Goal: Information Seeking & Learning: Find contact information

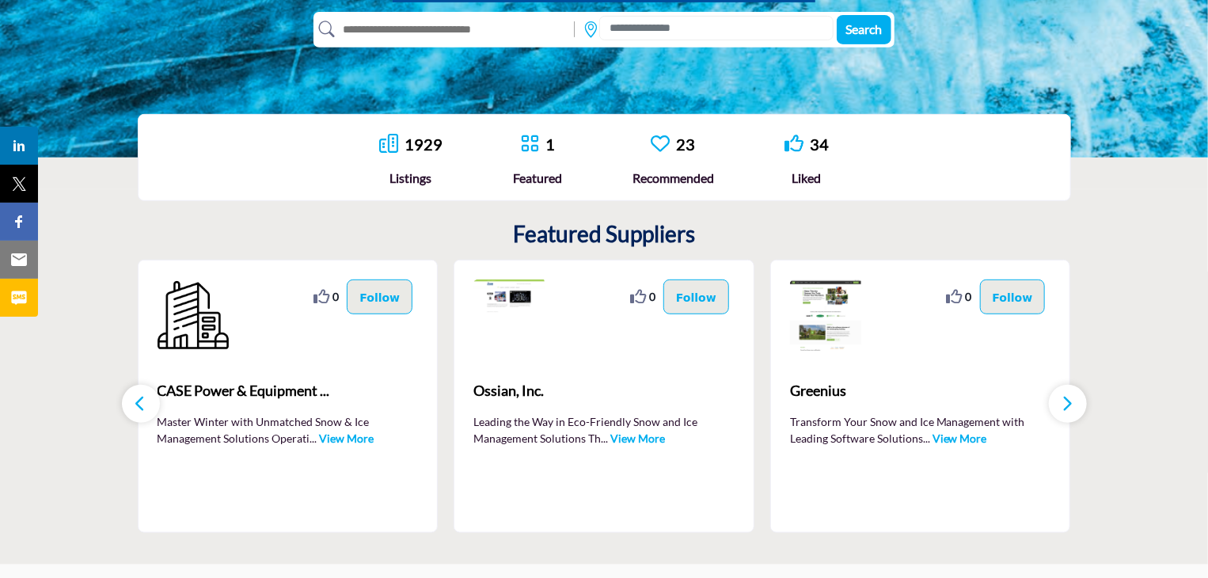
scroll to position [396, 0]
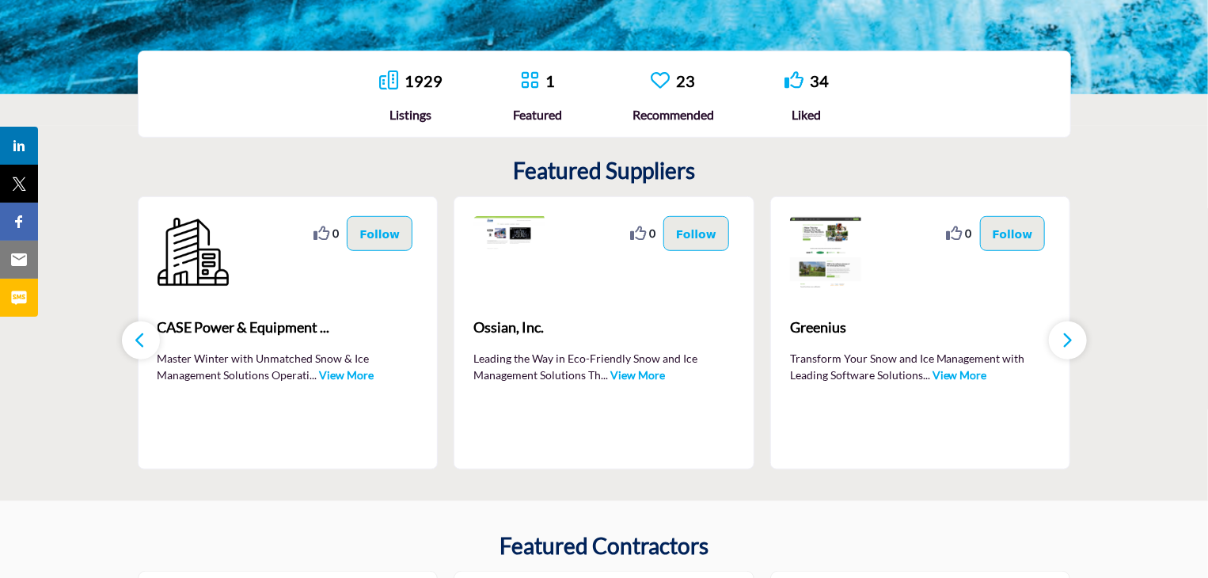
click at [1063, 335] on icon "button" at bounding box center [1067, 340] width 13 height 20
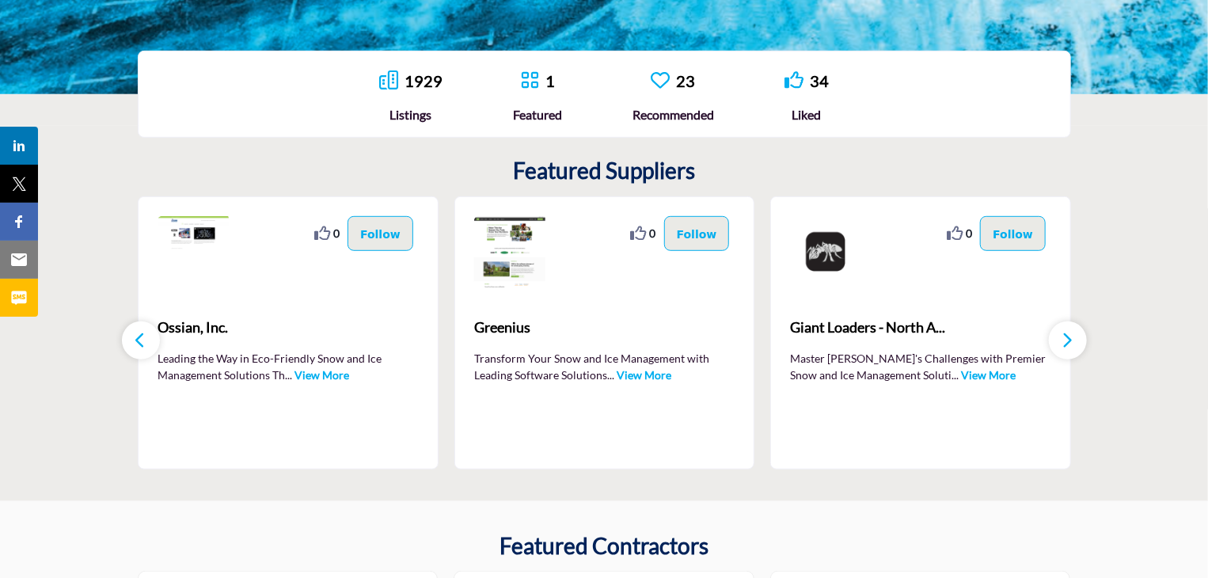
click at [1063, 335] on icon "button" at bounding box center [1067, 340] width 13 height 20
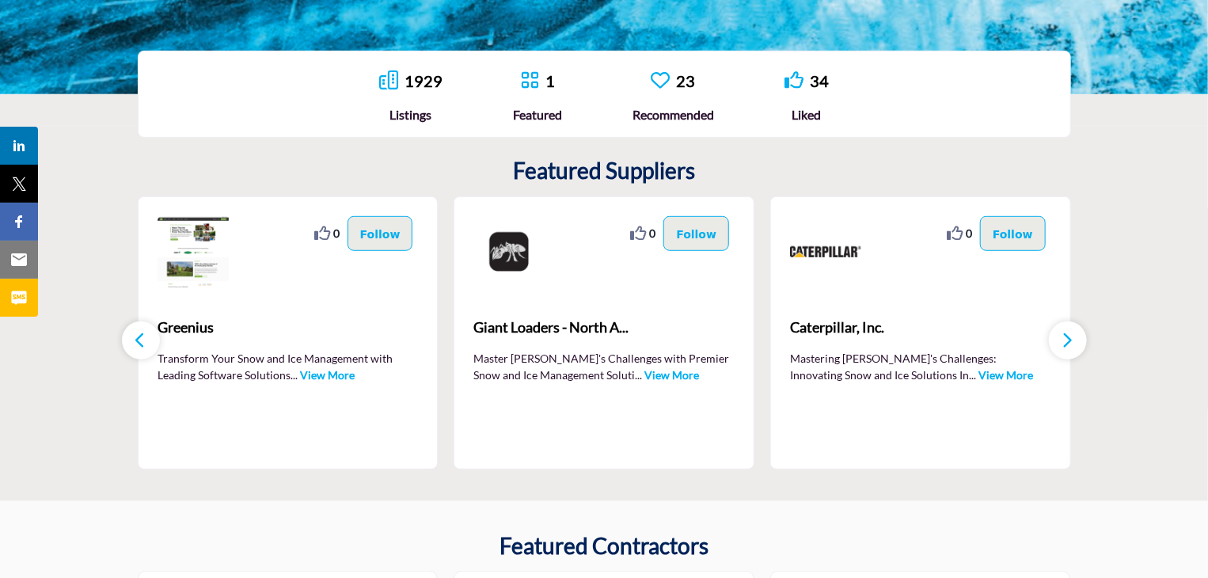
click at [1068, 346] on icon "button" at bounding box center [1067, 340] width 13 height 20
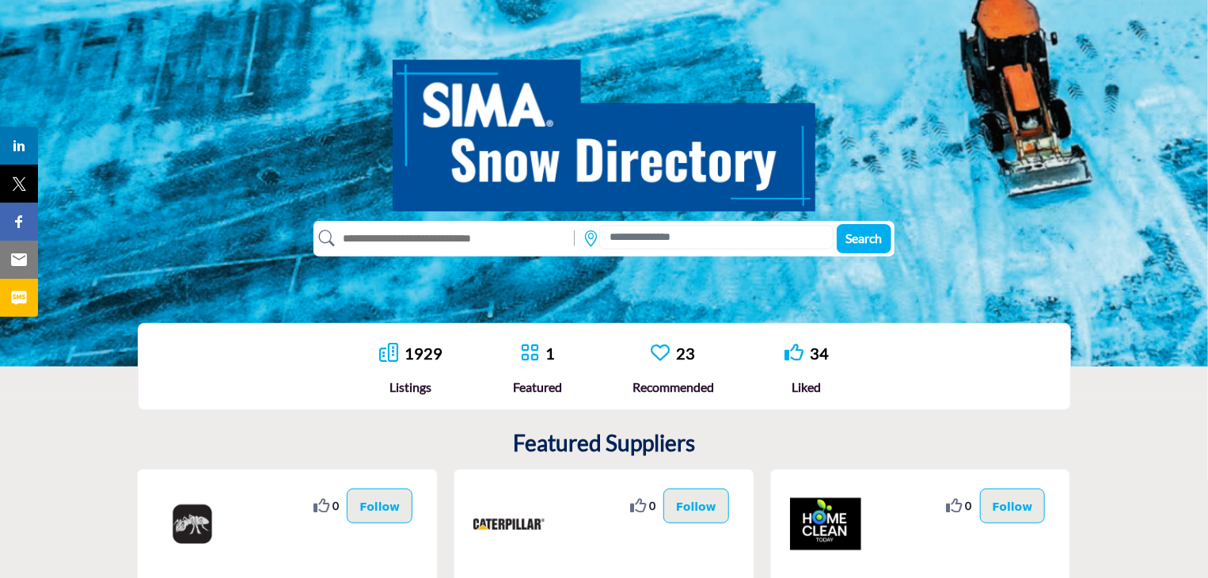
scroll to position [0, 0]
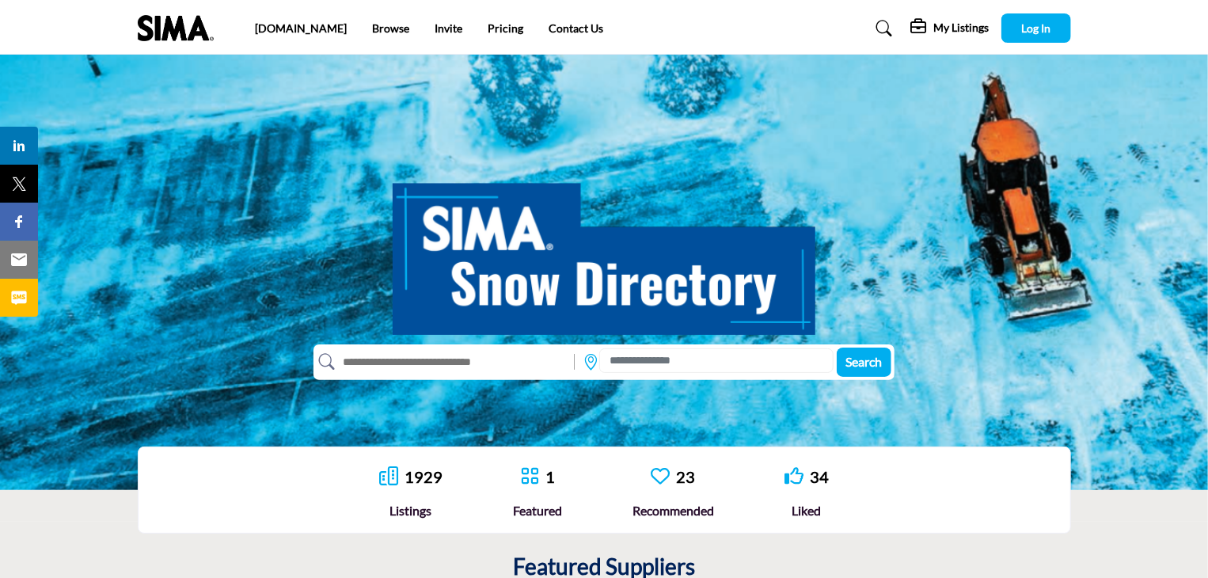
click at [426, 368] on input "text" at bounding box center [451, 361] width 232 height 25
type input "*******"
click at [836, 347] on button "Search" at bounding box center [863, 361] width 55 height 29
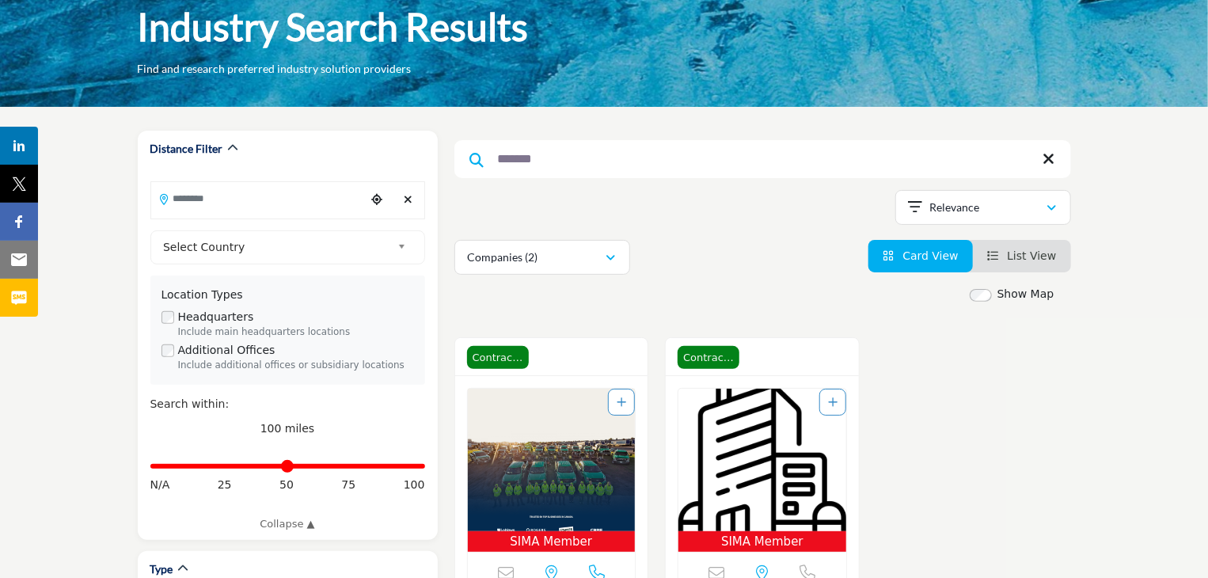
scroll to position [79, 0]
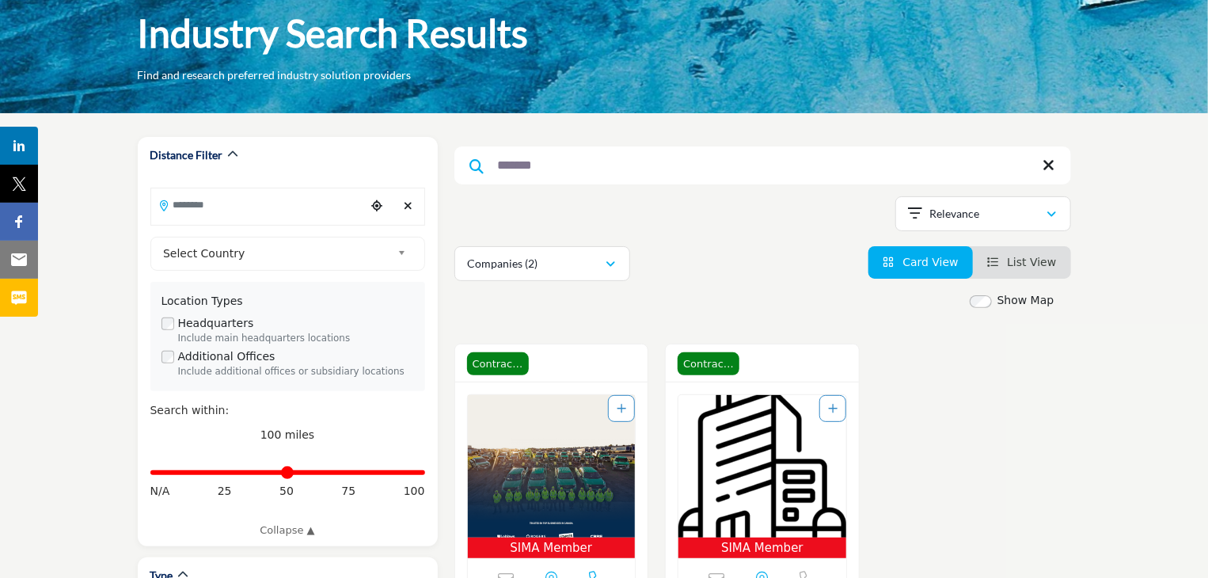
click at [567, 172] on input "*******" at bounding box center [762, 165] width 616 height 38
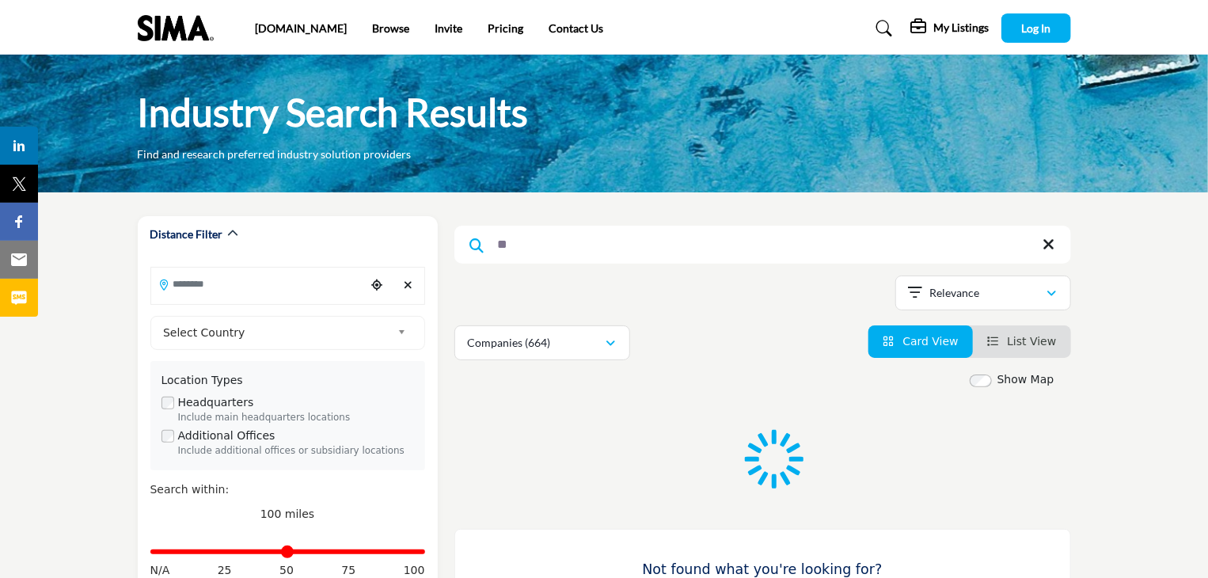
type input "*"
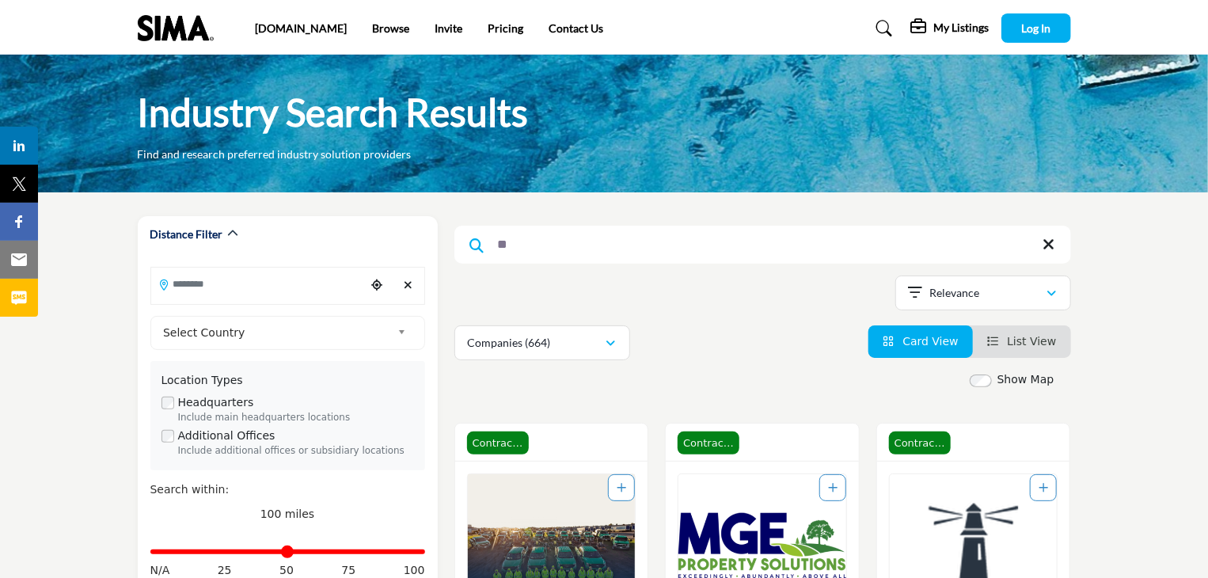
type input "***"
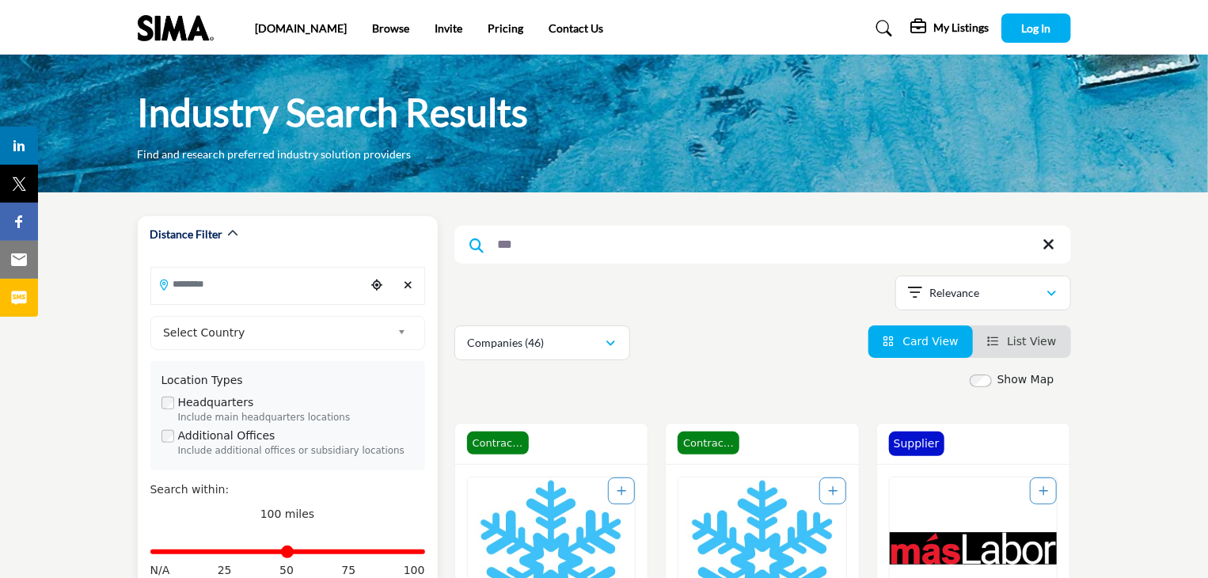
drag, startPoint x: 614, startPoint y: 251, endPoint x: 409, endPoint y: 256, distance: 205.0
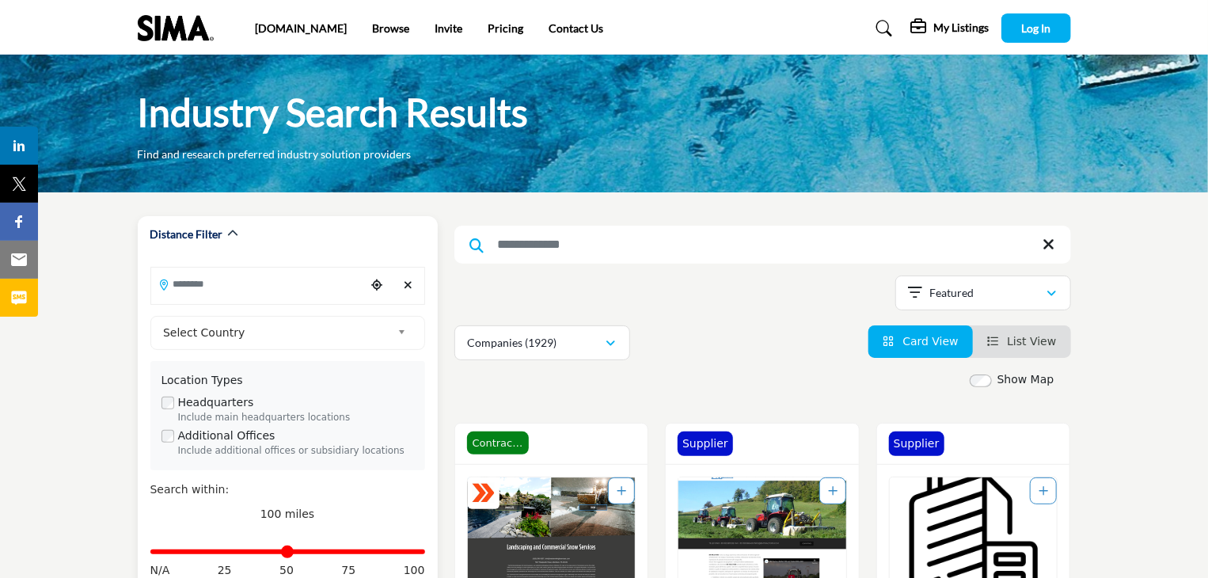
click at [263, 292] on input "Search Location" at bounding box center [258, 283] width 214 height 31
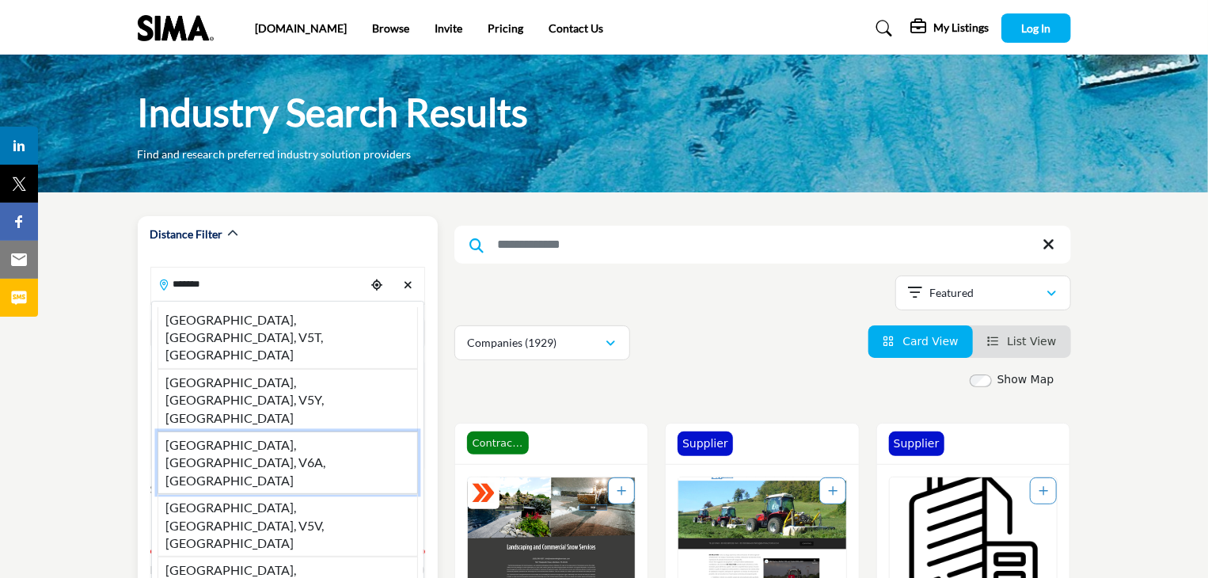
type input "*******"
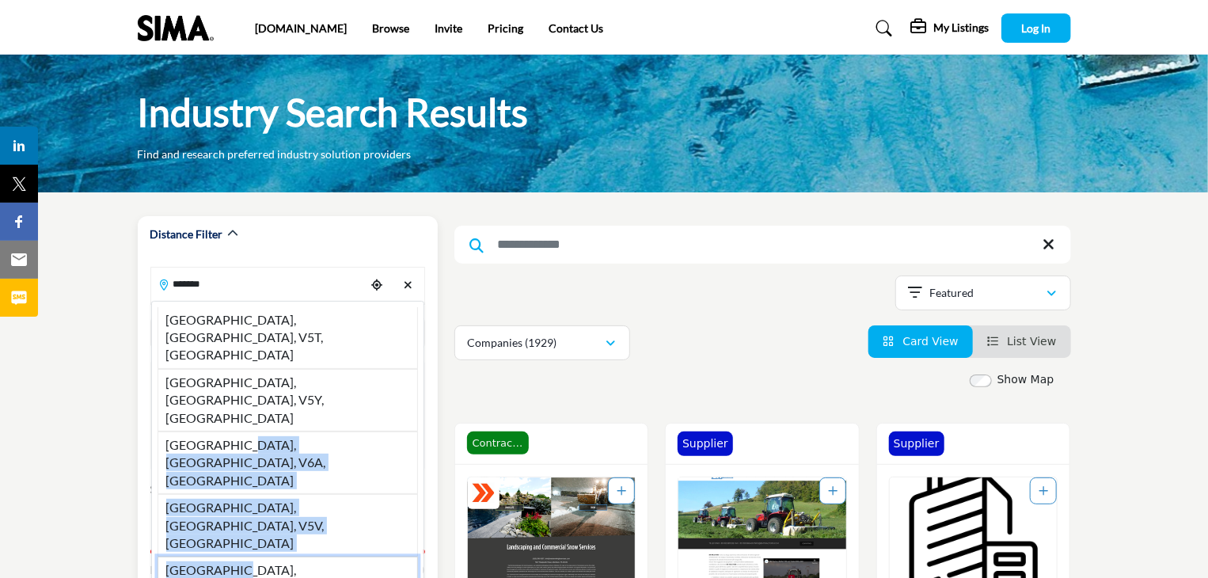
drag, startPoint x: 230, startPoint y: 374, endPoint x: 233, endPoint y: 435, distance: 61.8
click at [233, 435] on ul "Ontario St, Vancouver, BC, V5T, CAN Ontario St, Vancouver, BC, V5Y, CAN Ontario…" at bounding box center [287, 461] width 260 height 309
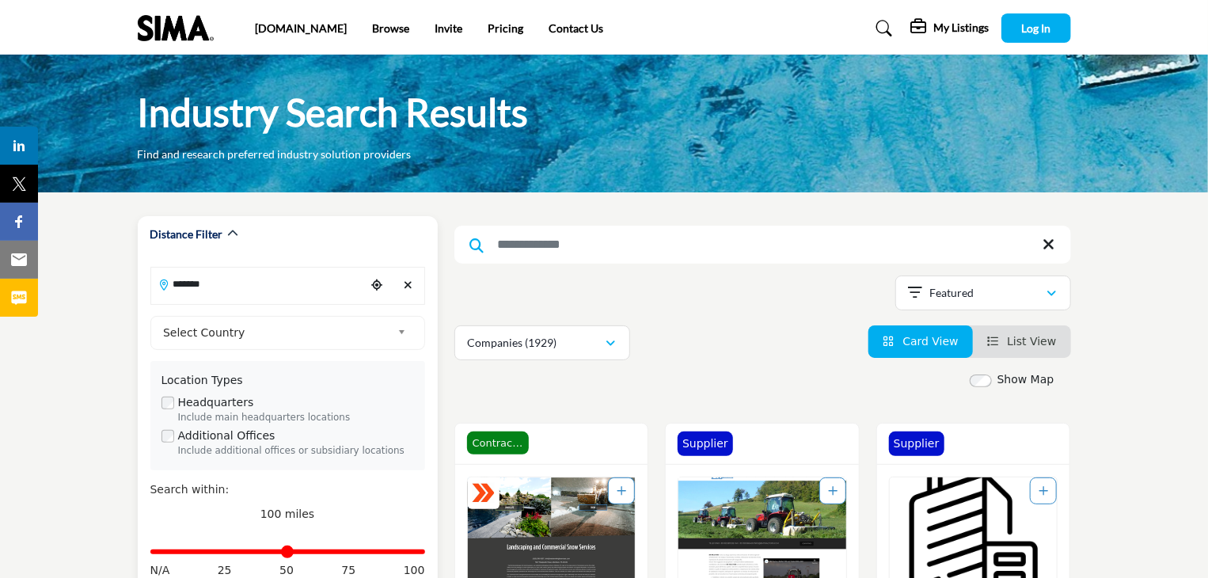
click at [233, 435] on label "Additional Offices" at bounding box center [226, 435] width 97 height 17
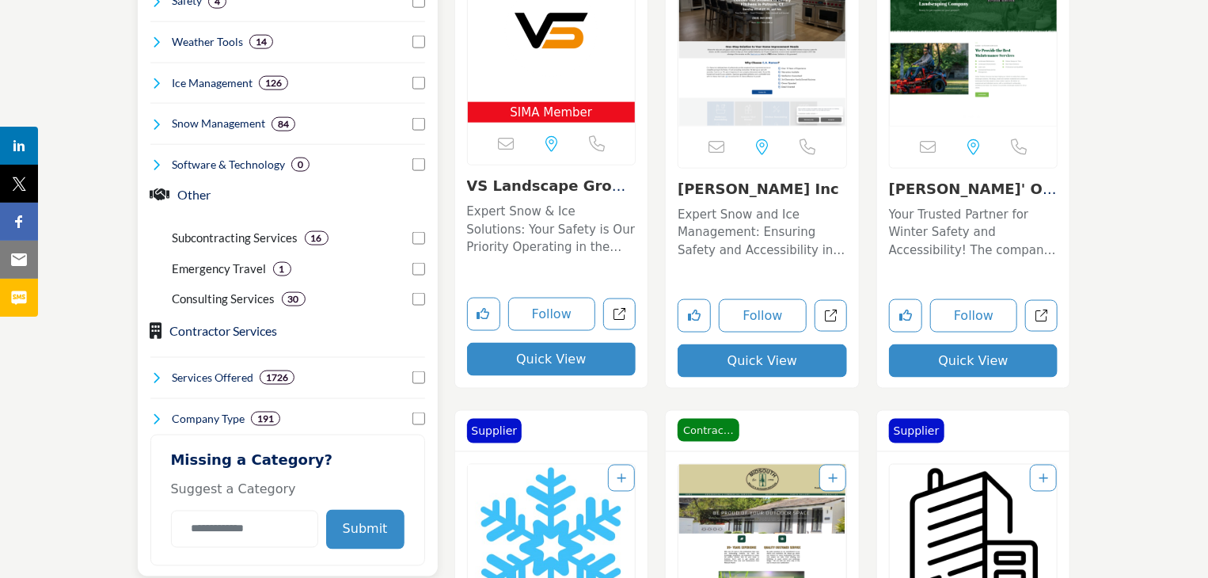
scroll to position [1029, 0]
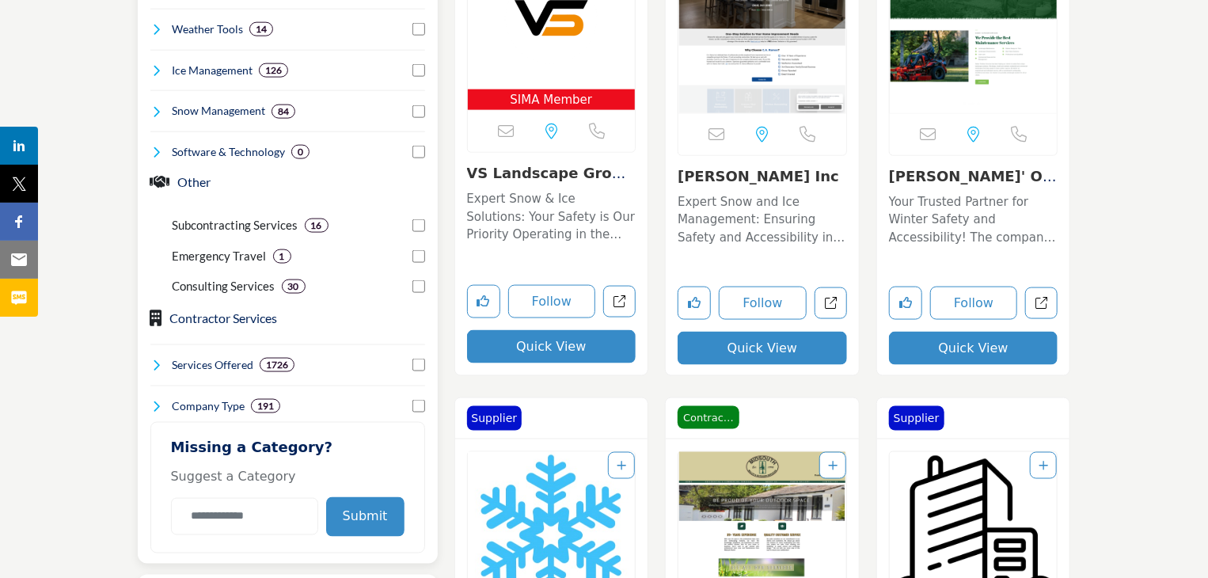
click at [358, 503] on button "Submit" at bounding box center [365, 517] width 78 height 40
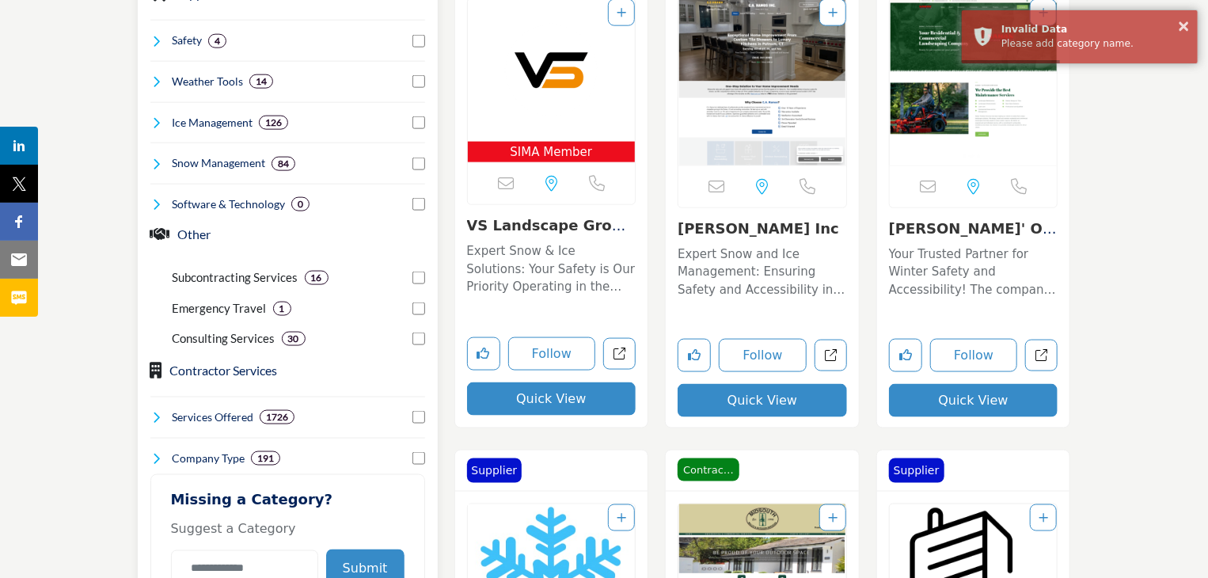
scroll to position [950, 0]
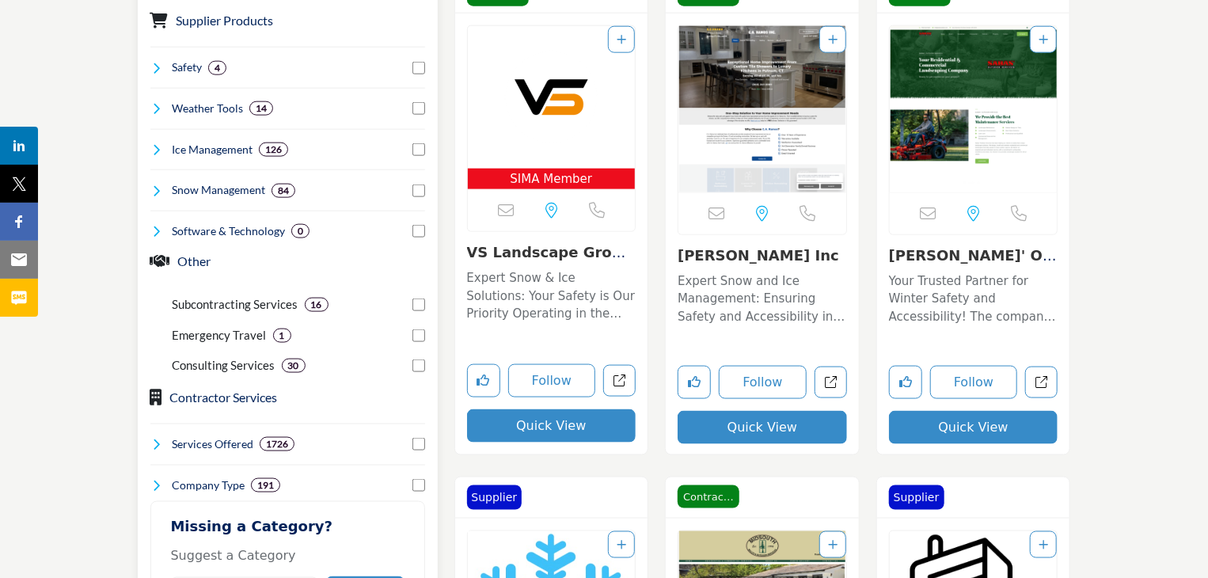
click at [291, 151] on div "Ice Management 126" at bounding box center [287, 143] width 275 height 29
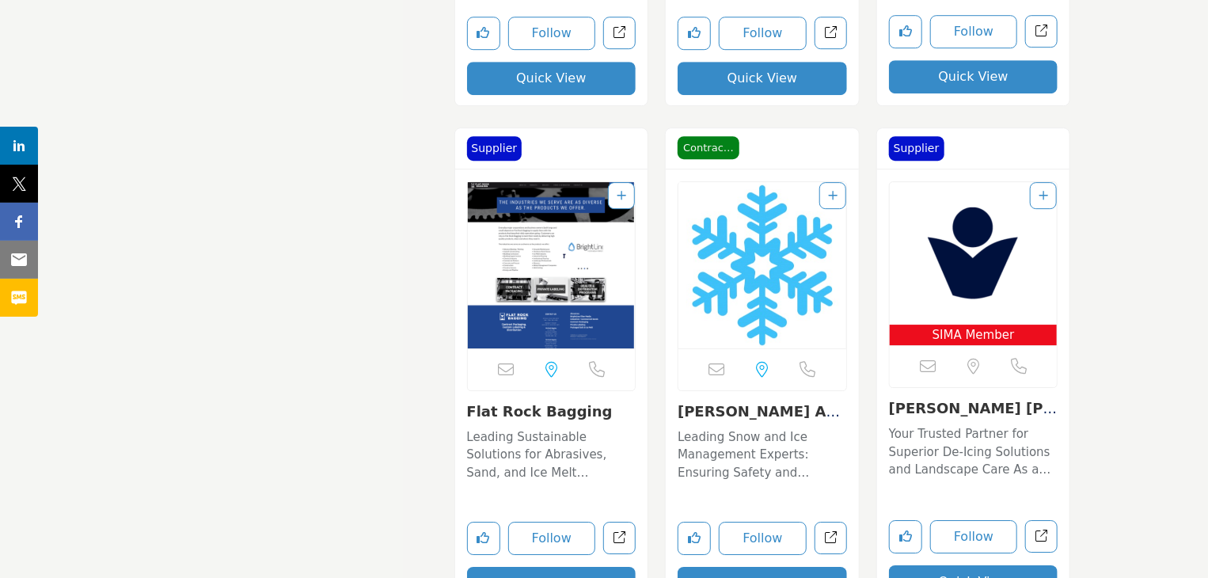
scroll to position [8467, 0]
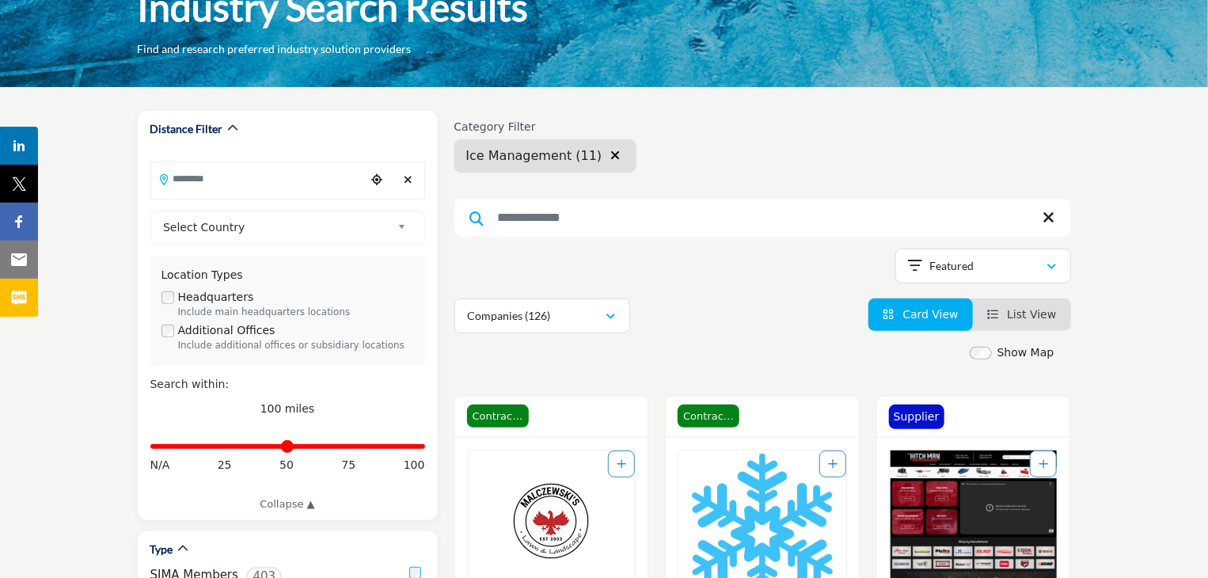
scroll to position [81, 0]
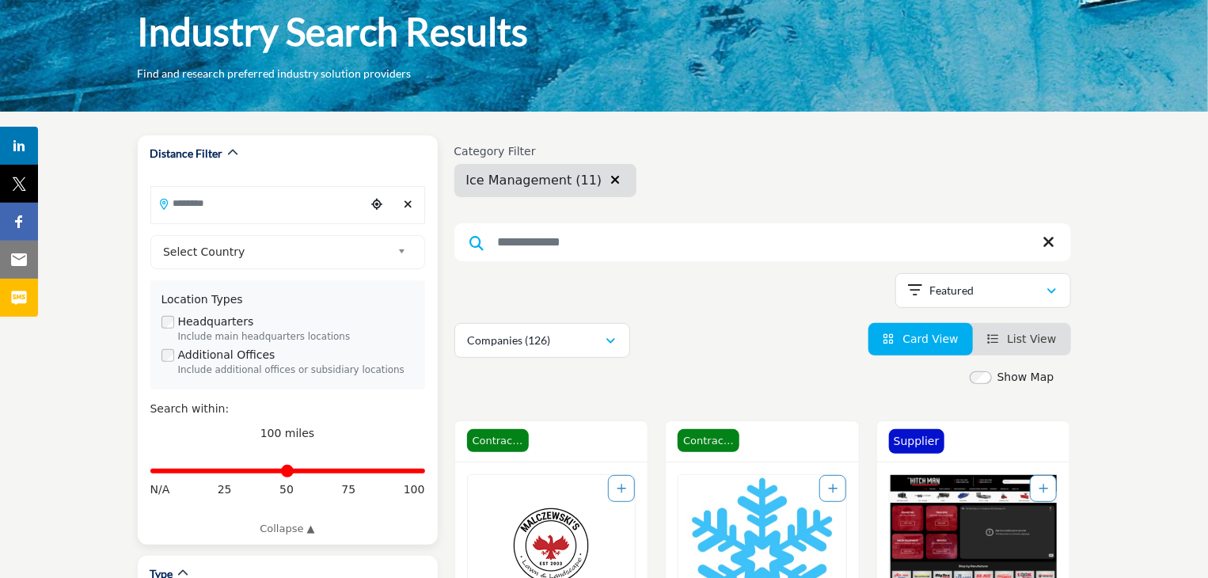
click at [242, 209] on input "Search Location" at bounding box center [258, 203] width 214 height 31
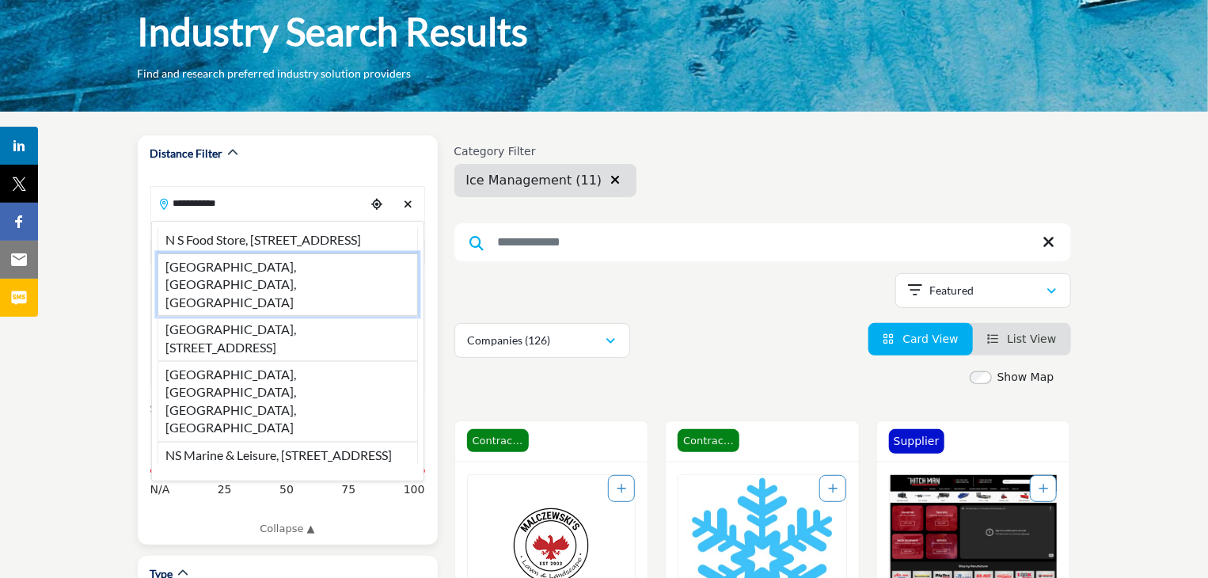
click at [264, 290] on li "Nova Scotia, NS, CAN" at bounding box center [287, 284] width 260 height 63
type input "**********"
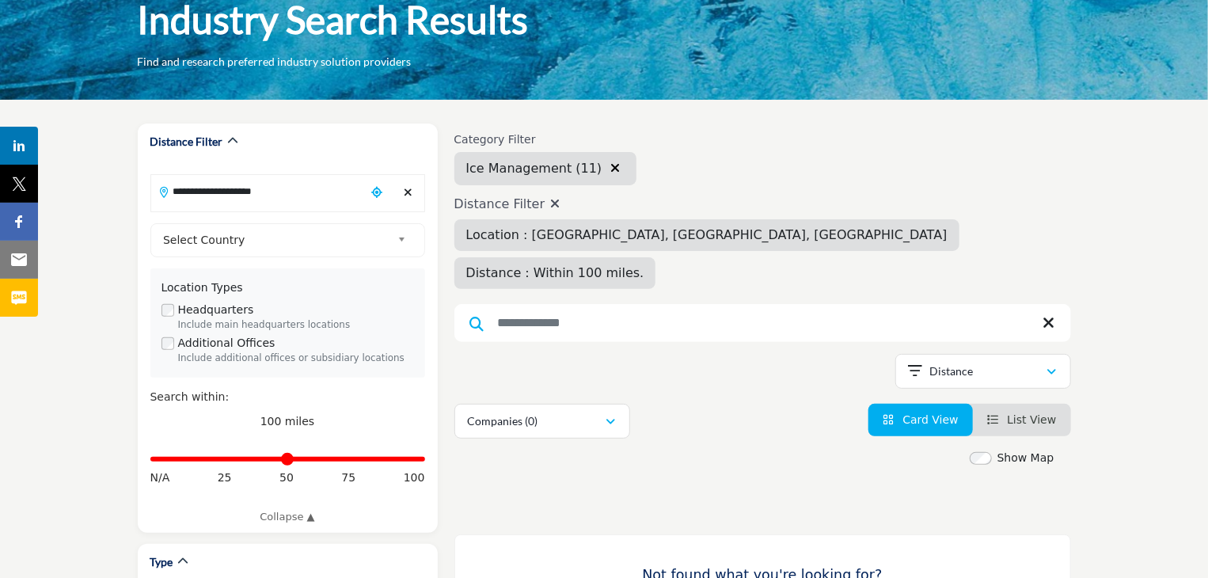
scroll to position [79, 0]
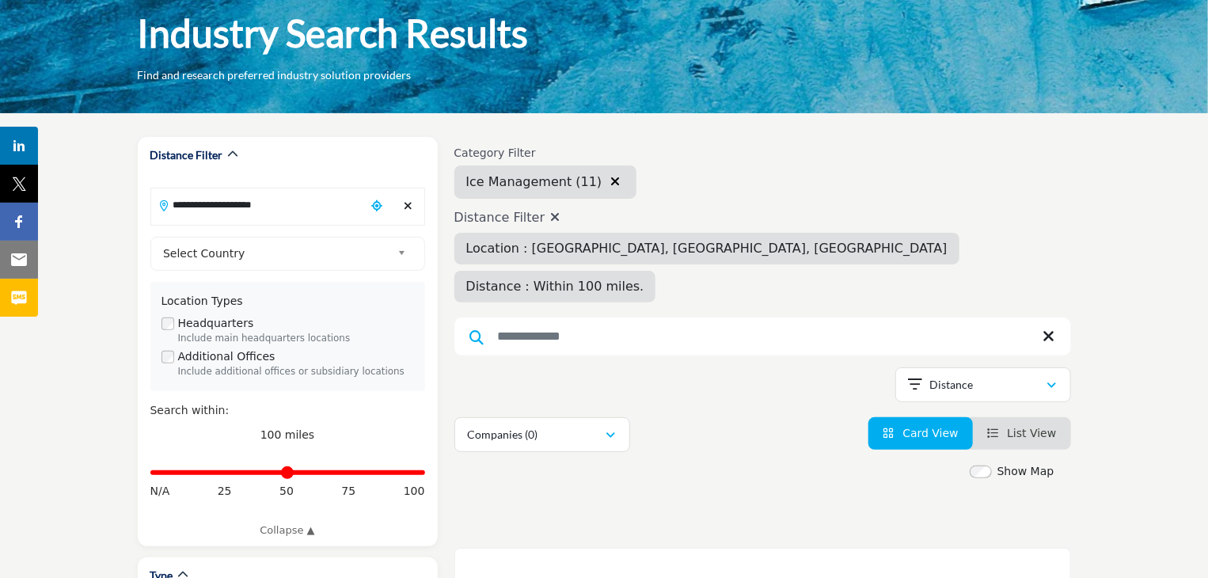
click at [610, 179] on icon "button" at bounding box center [614, 181] width 9 height 13
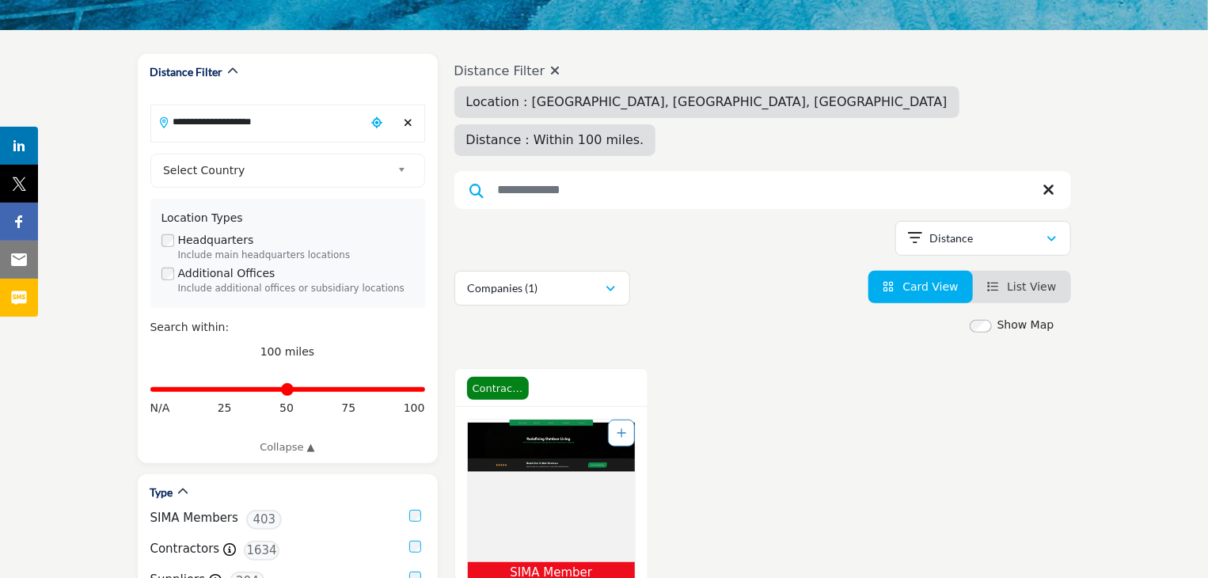
scroll to position [317, 0]
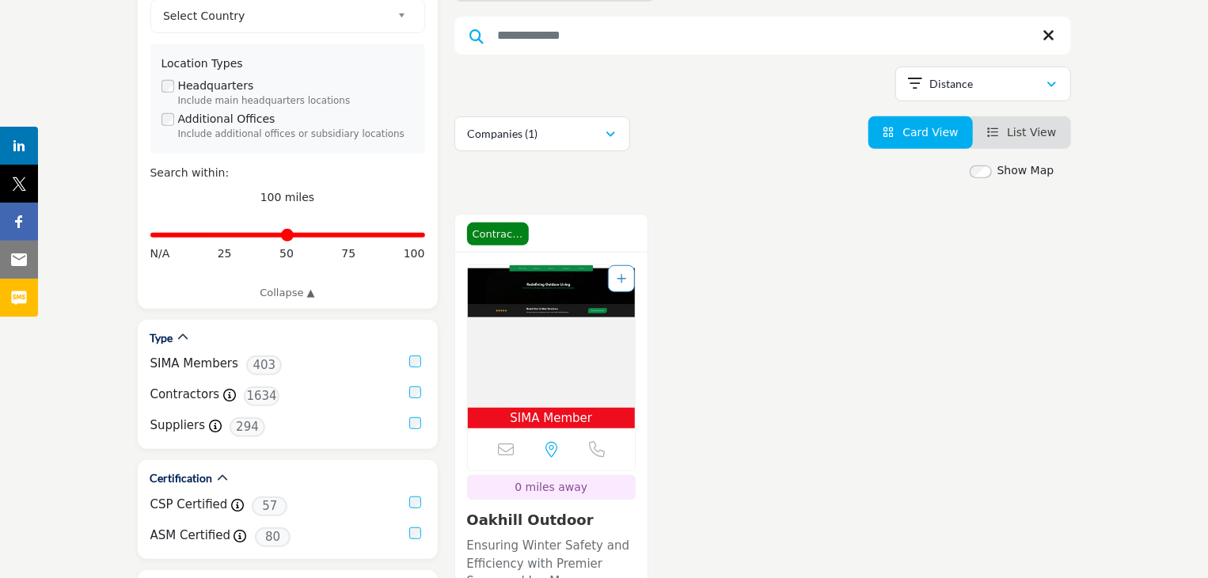
click at [559, 278] on img "Open Listing in new tab" at bounding box center [552, 336] width 168 height 142
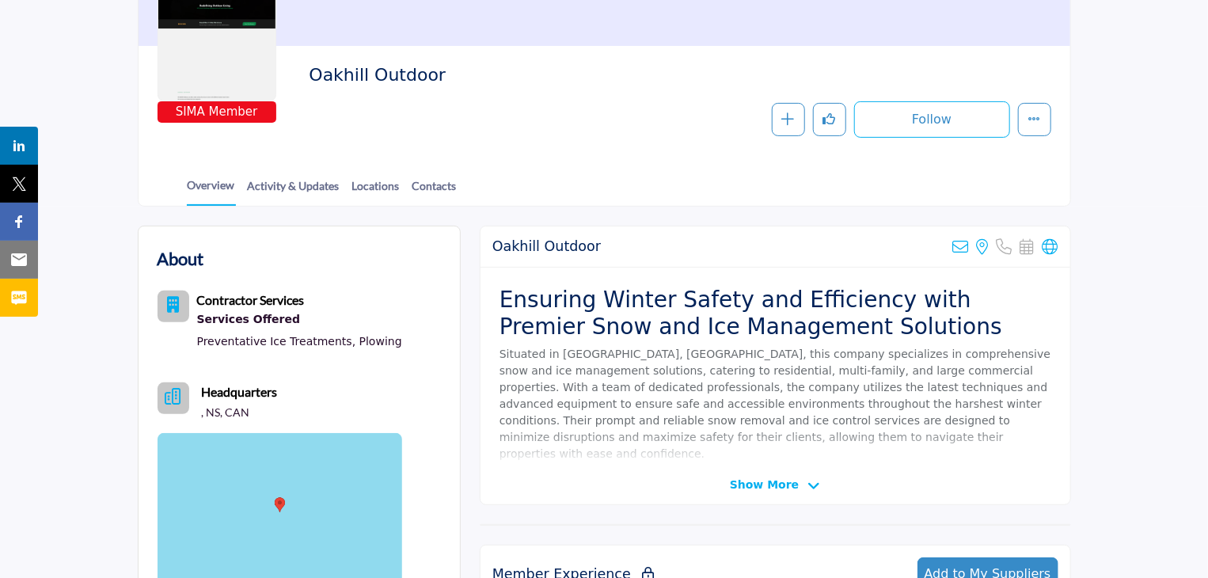
scroll to position [237, 0]
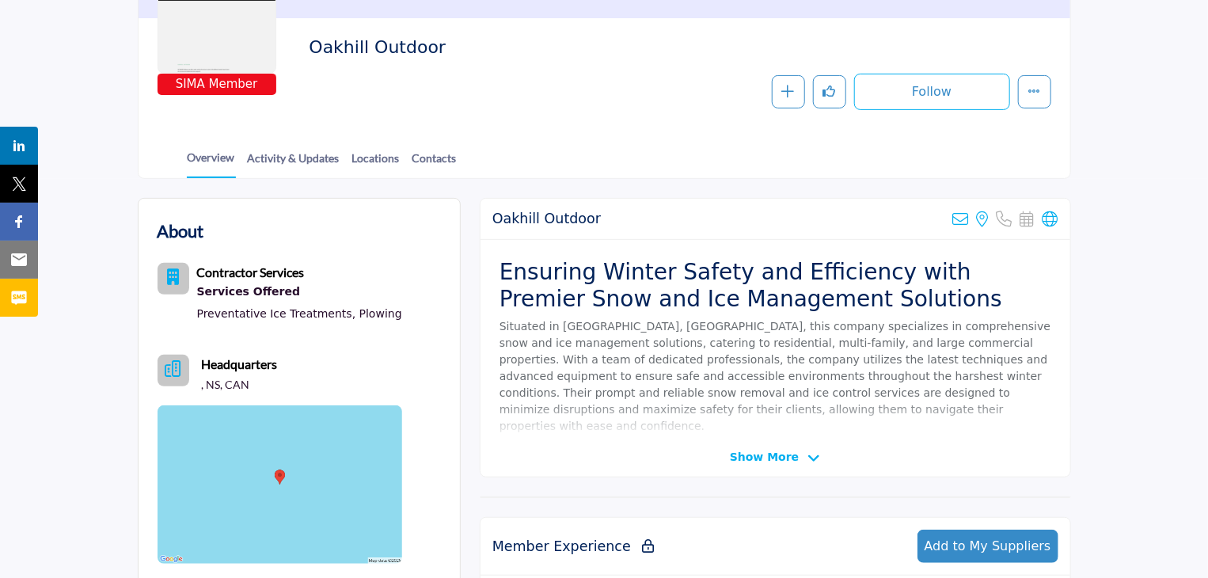
click at [769, 452] on span "Show More" at bounding box center [764, 457] width 69 height 17
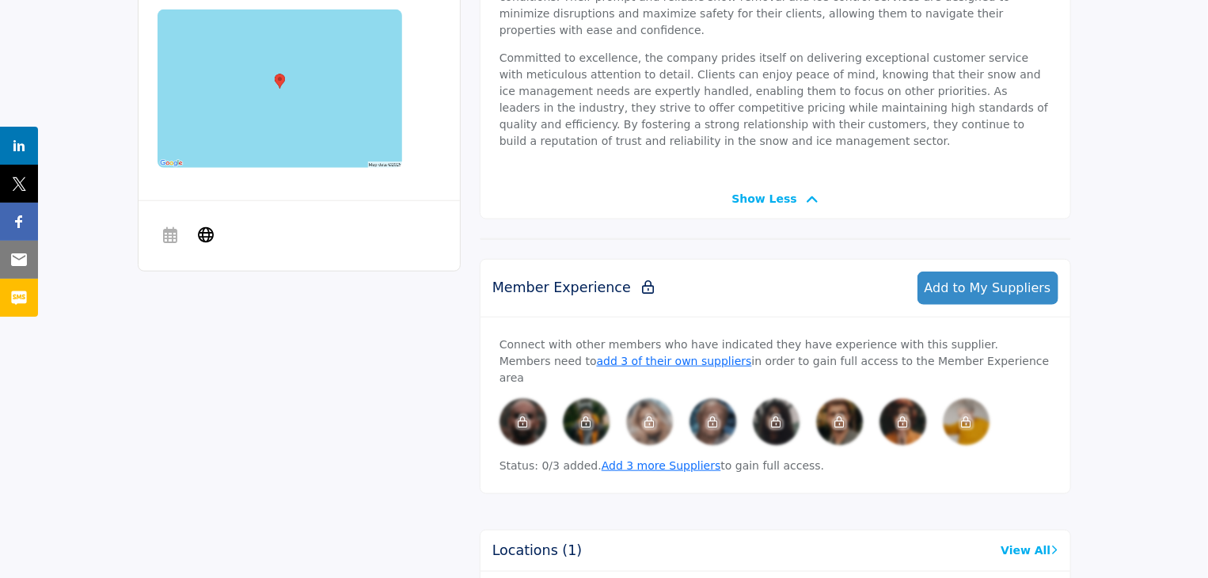
scroll to position [396, 0]
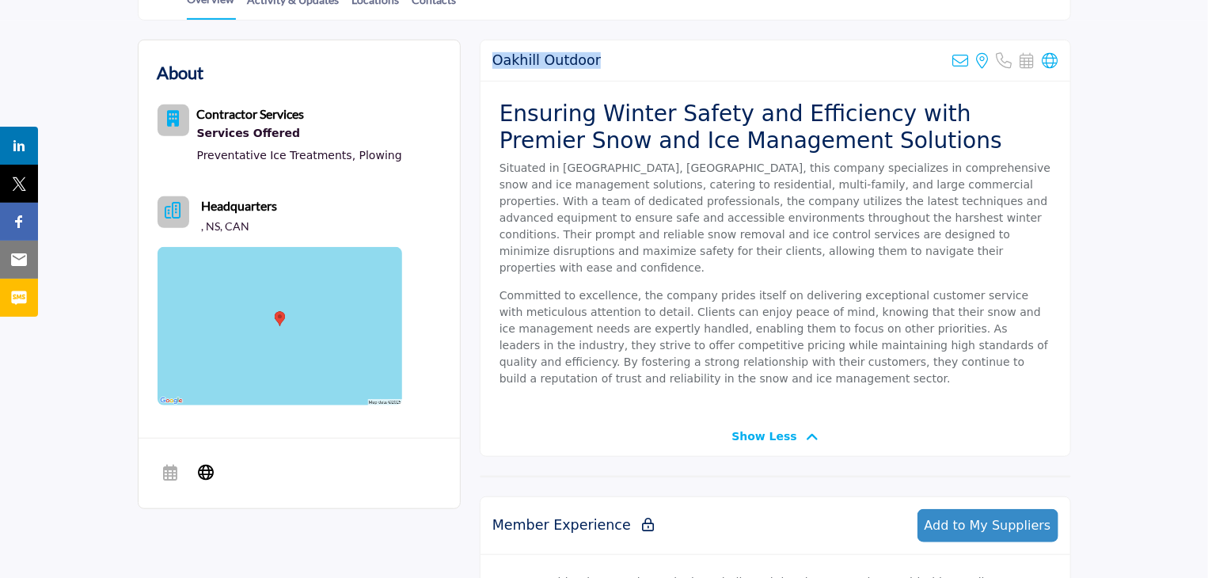
drag, startPoint x: 614, startPoint y: 59, endPoint x: 491, endPoint y: 59, distance: 123.5
click at [491, 59] on div "Oakhill Outdoor Sorry, but we don't have an email address for this listing View…" at bounding box center [775, 60] width 590 height 41
copy h2 "Oakhill Outdoor"
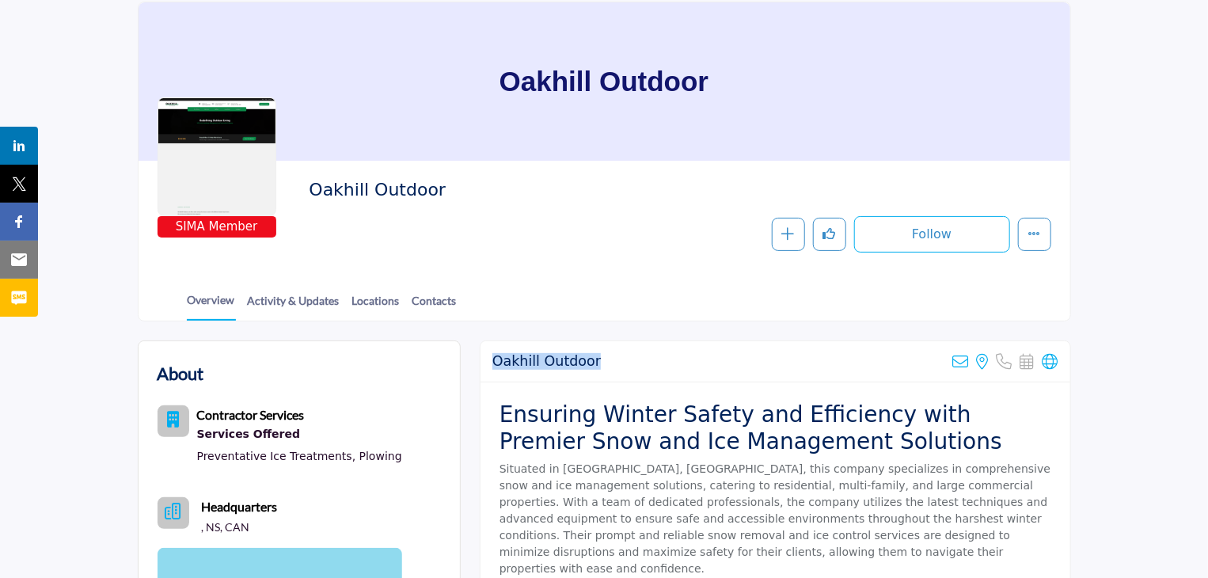
scroll to position [0, 0]
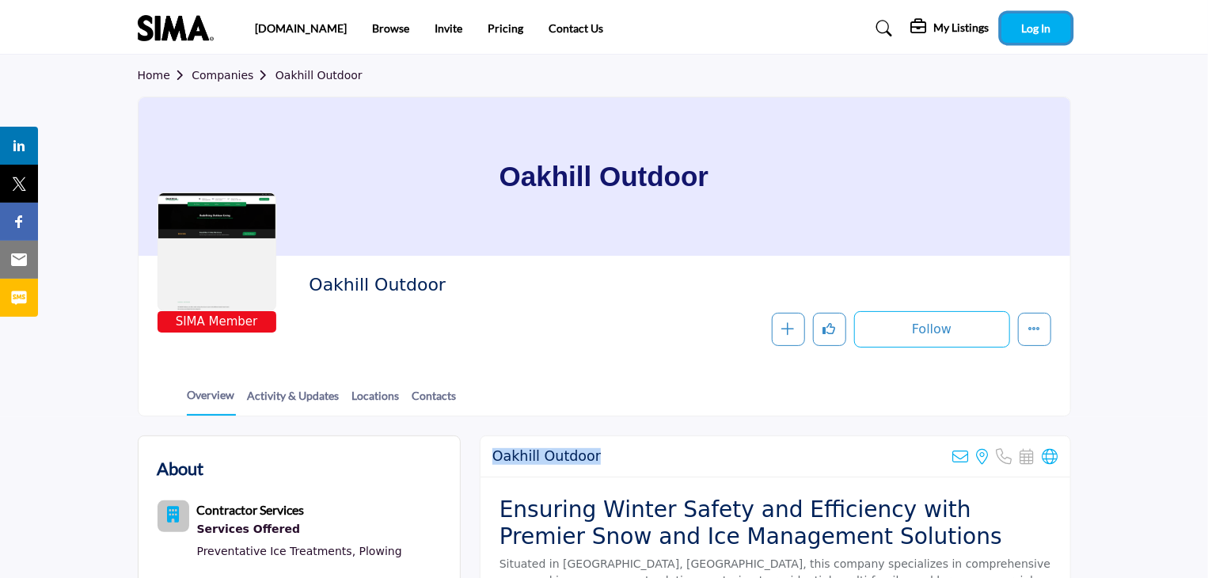
click at [1026, 16] on button "Log In" at bounding box center [1036, 27] width 70 height 29
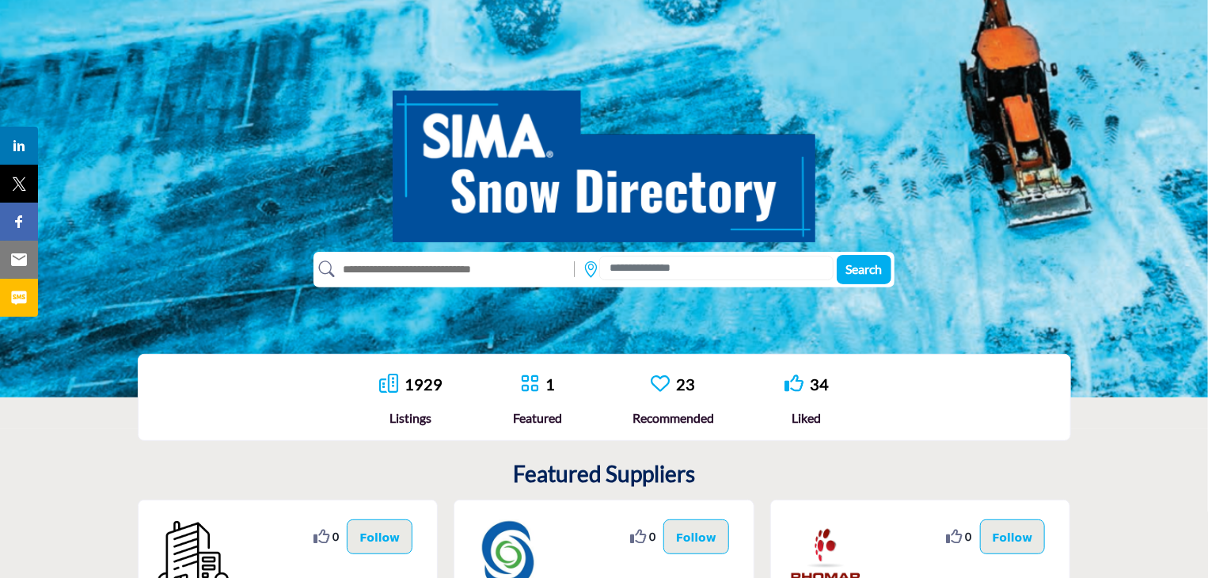
scroll to position [79, 0]
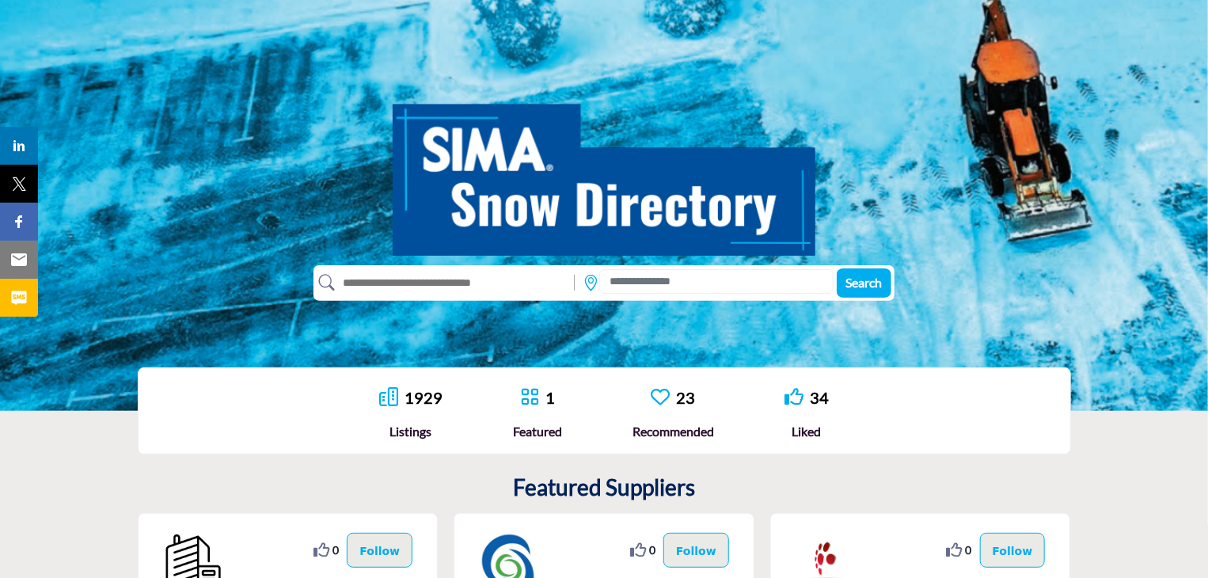
click at [429, 279] on input "text" at bounding box center [451, 282] width 232 height 25
click at [644, 280] on input at bounding box center [716, 281] width 234 height 25
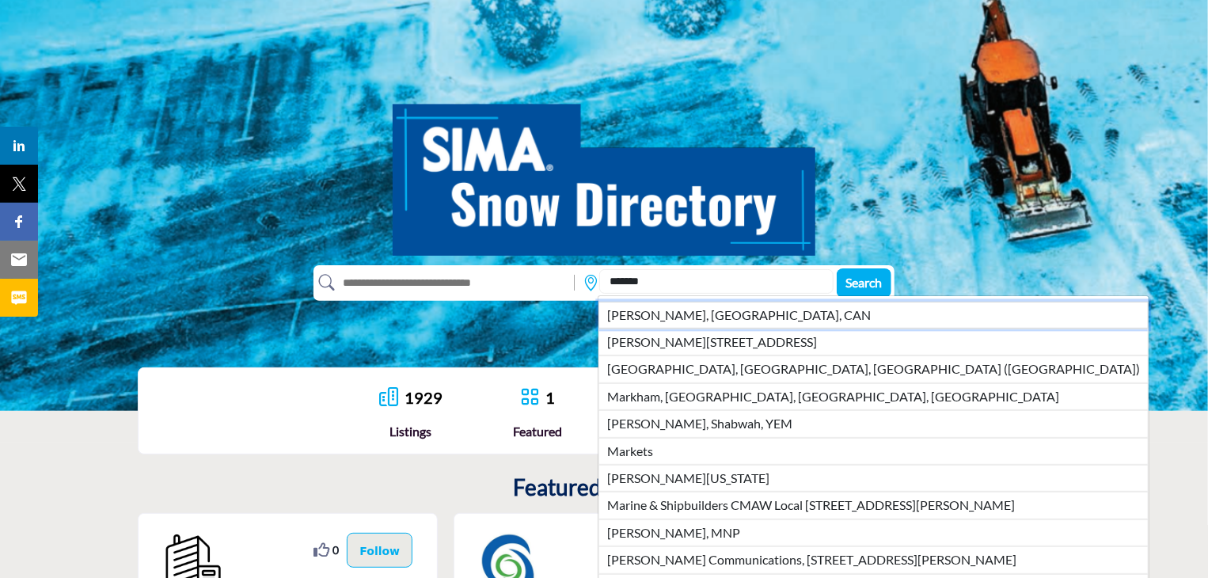
click at [671, 324] on li "Markham, ON, CAN" at bounding box center [873, 315] width 550 height 27
type input "**********"
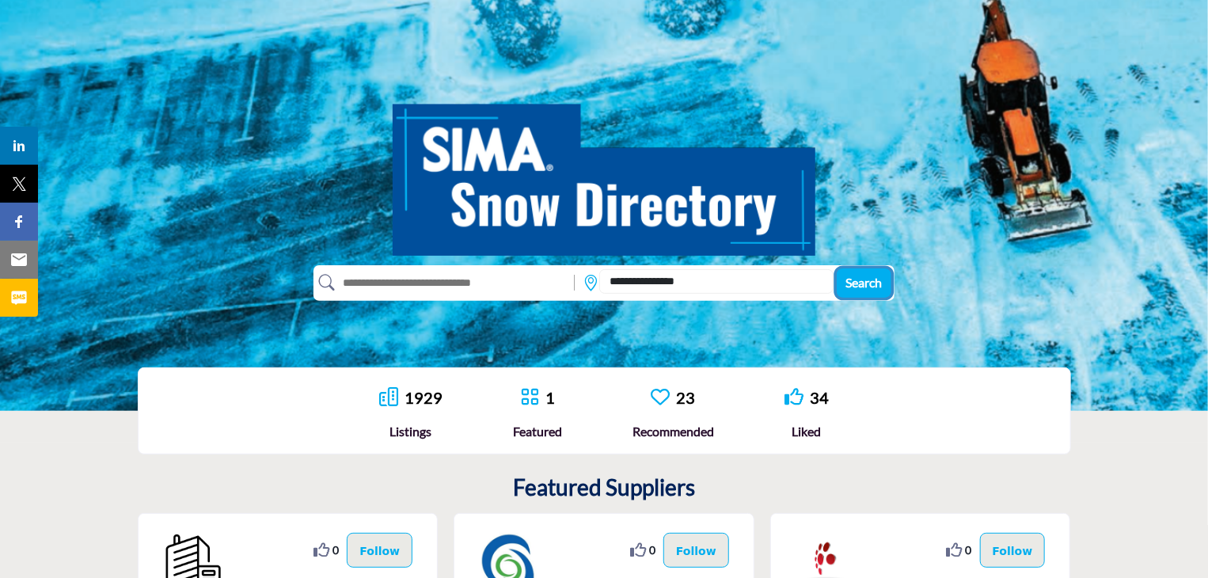
click at [864, 277] on span "Search" at bounding box center [864, 282] width 36 height 15
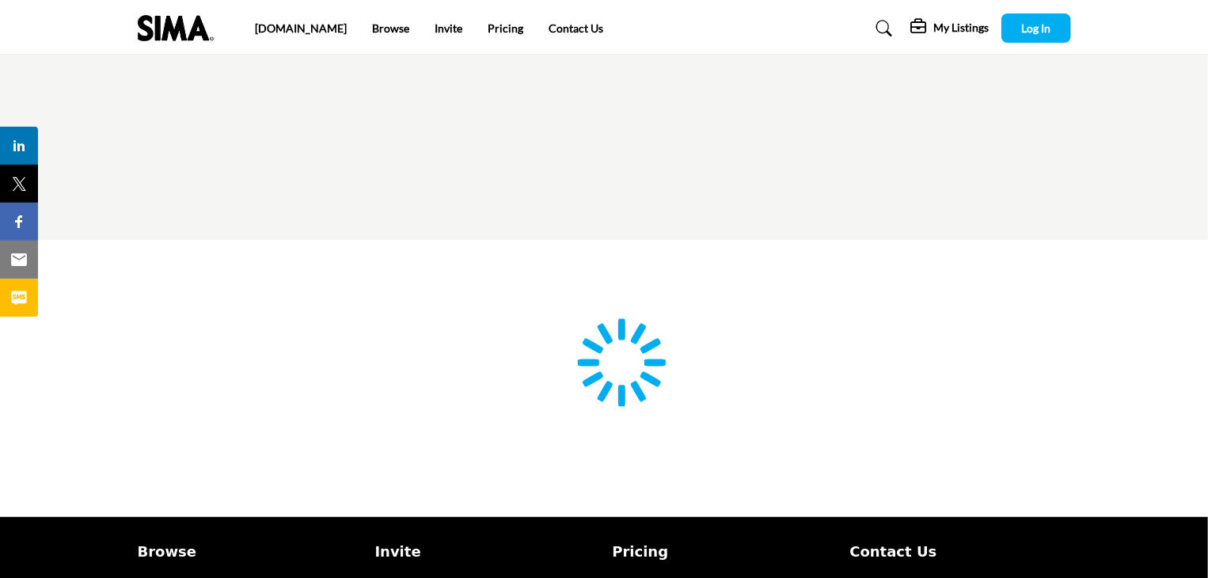
type input "**********"
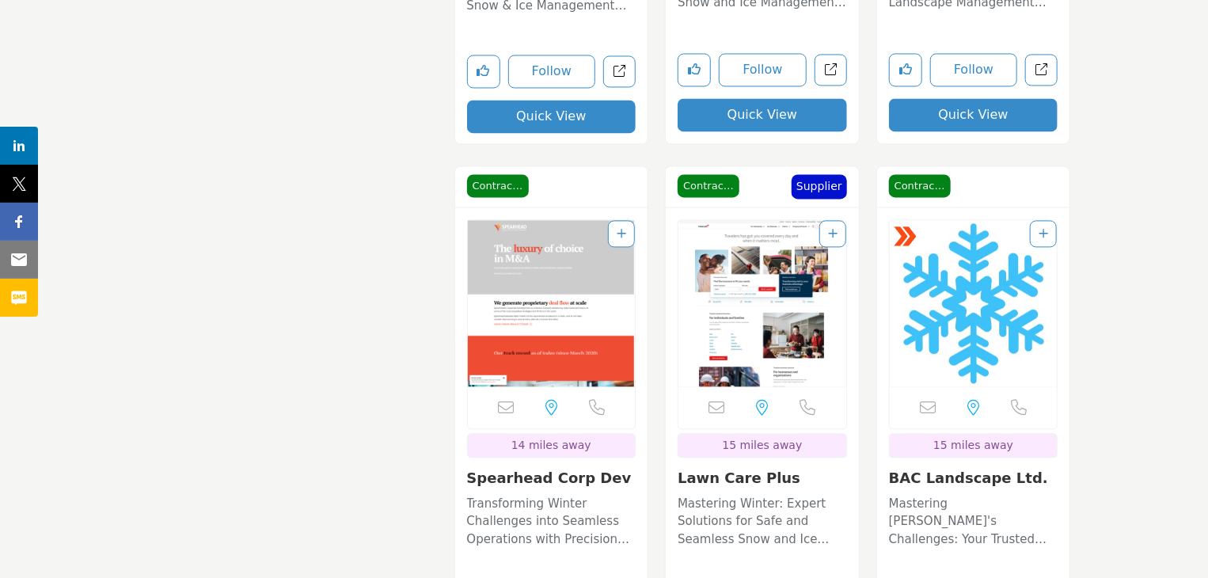
scroll to position [4590, 0]
